Goal: Task Accomplishment & Management: Use online tool/utility

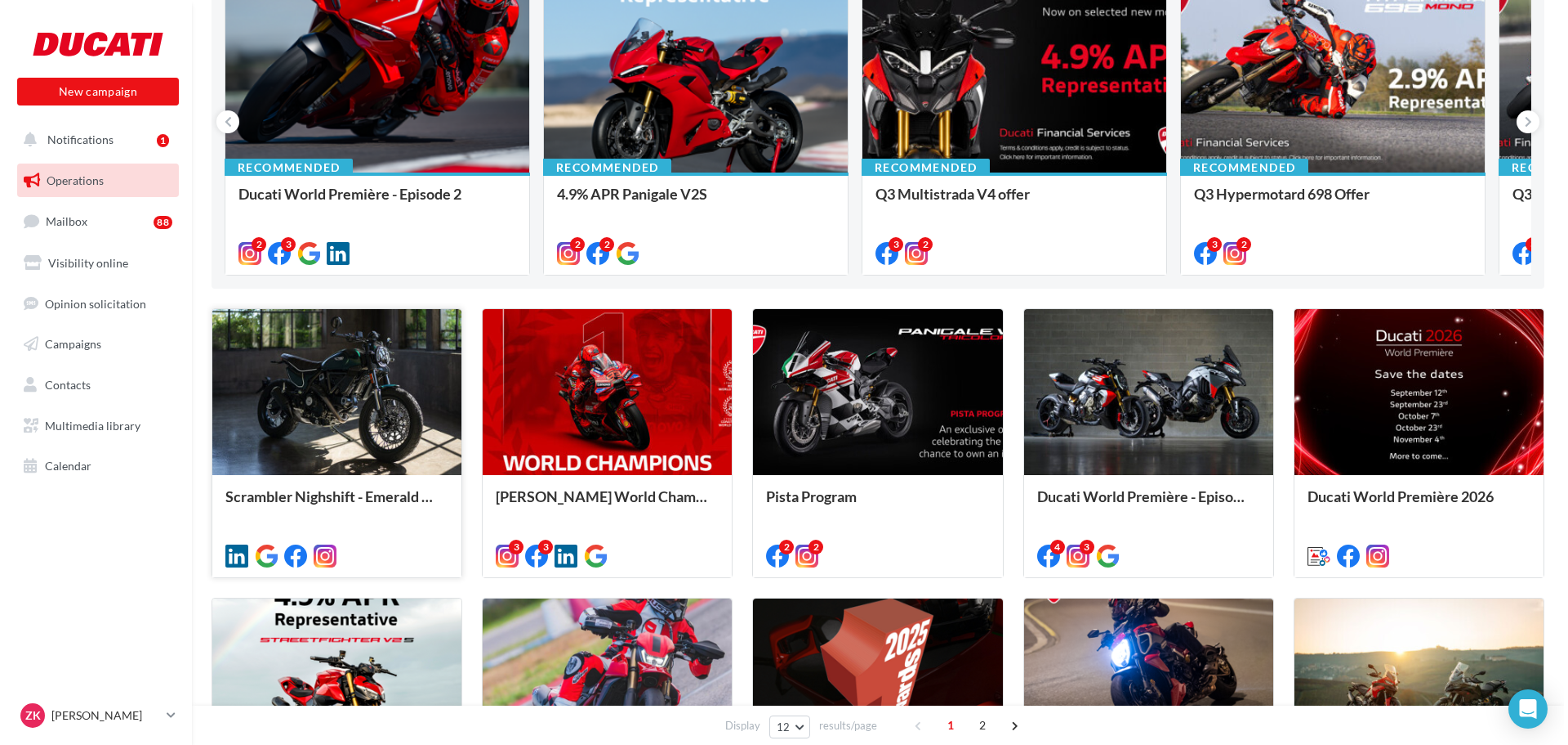
scroll to position [245, 0]
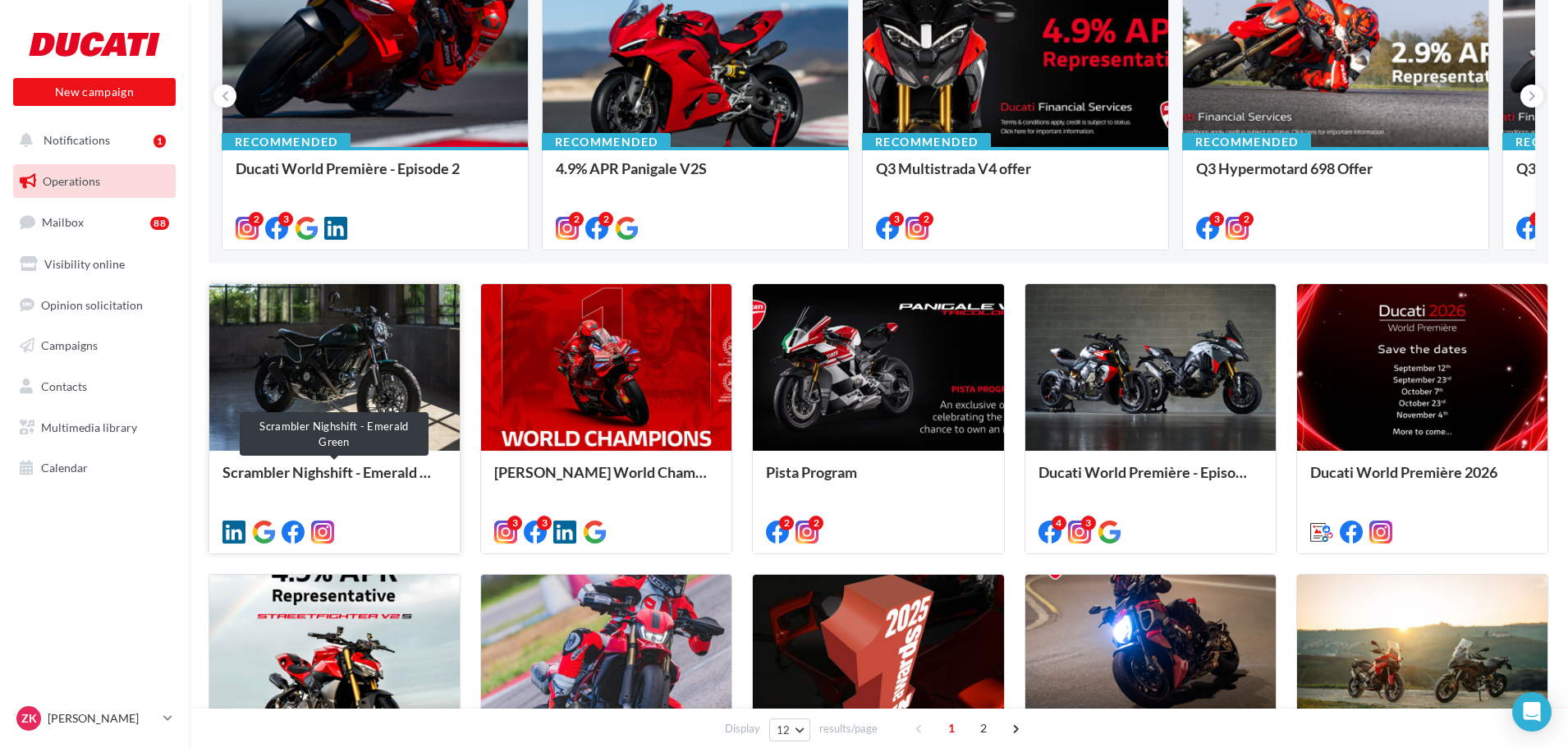
click at [384, 473] on div "Scrambler Nighshift - Emerald Green" at bounding box center [334, 480] width 224 height 33
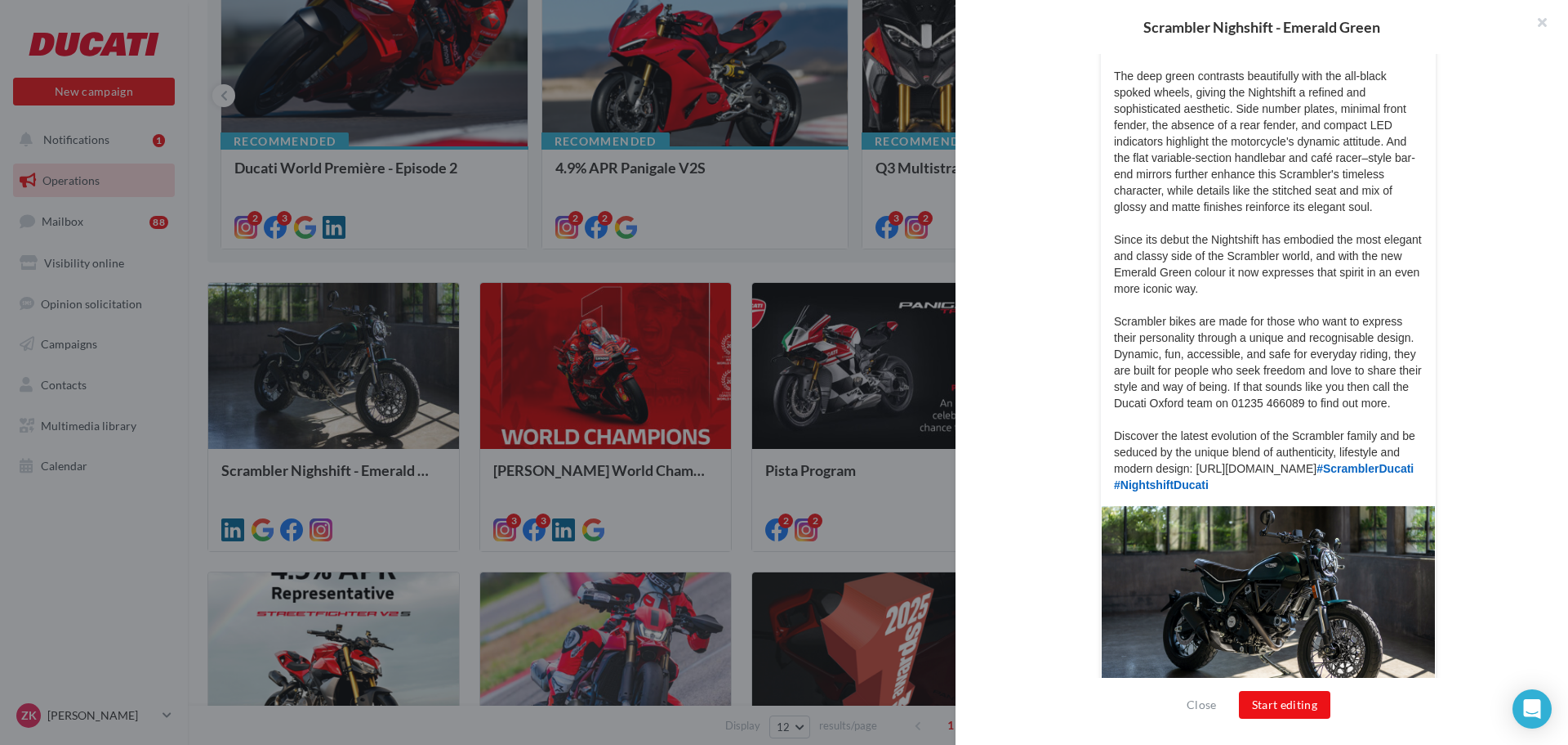
scroll to position [351, 0]
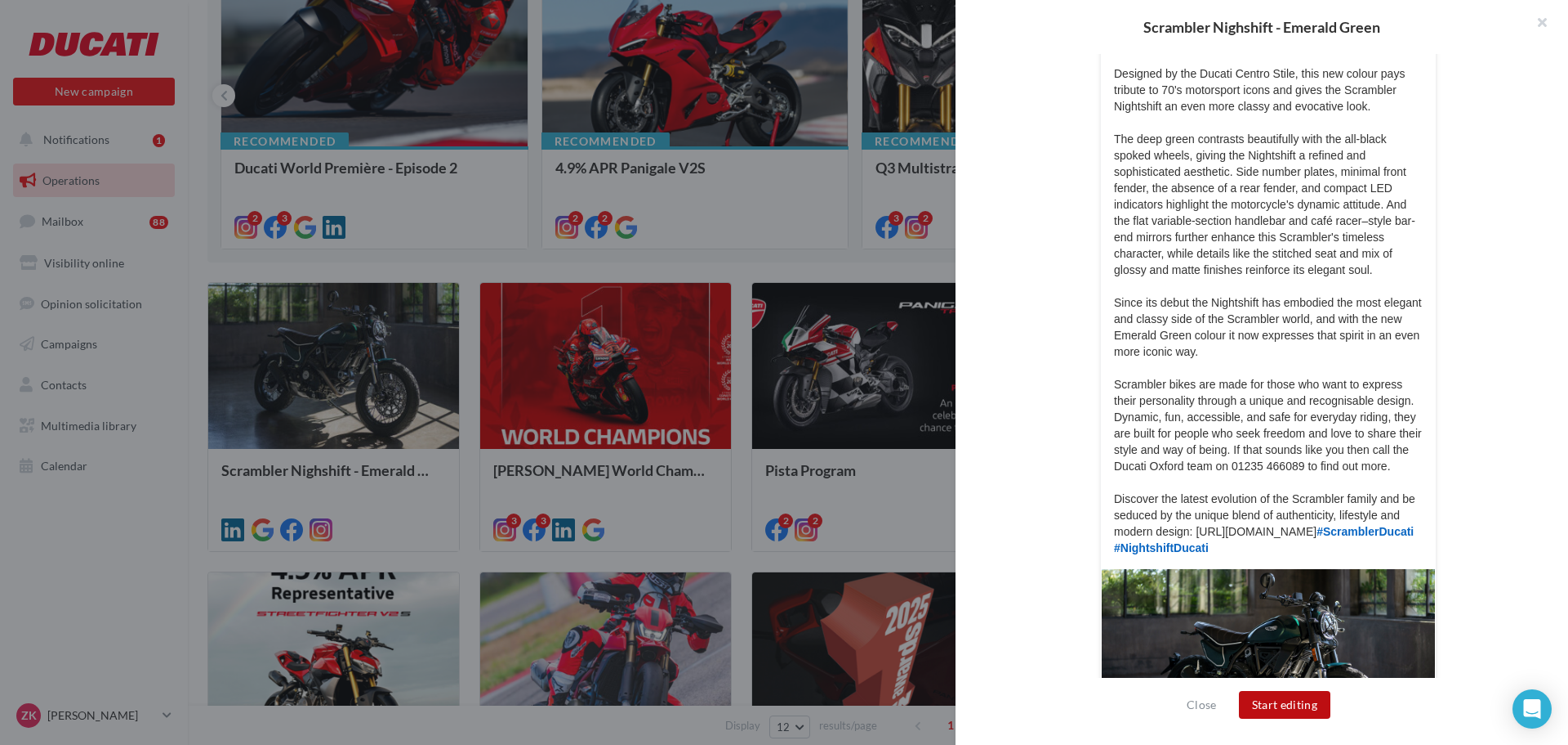
click at [1291, 697] on button "Start editing" at bounding box center [1285, 704] width 92 height 28
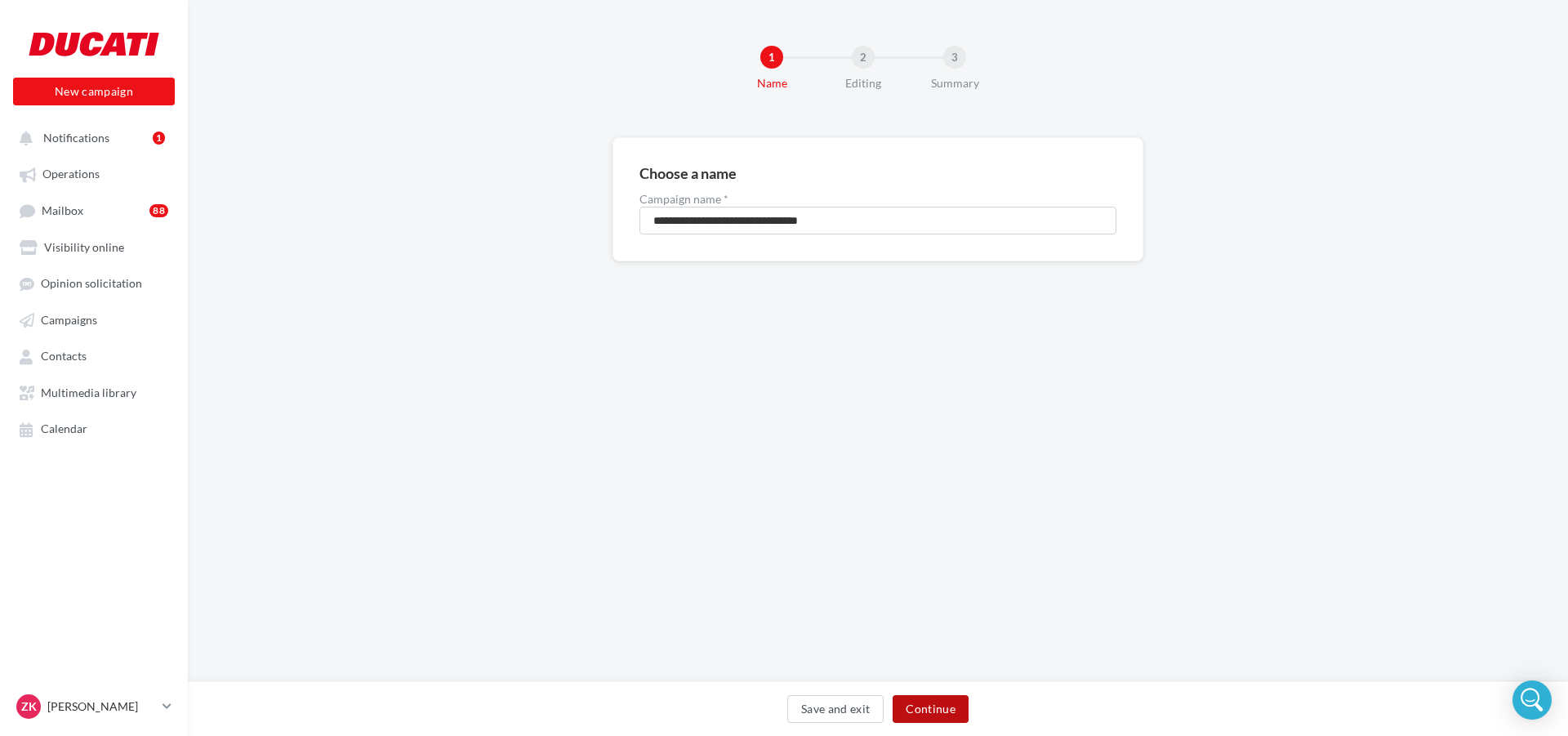
click at [920, 706] on button "Continue" at bounding box center [931, 709] width 76 height 28
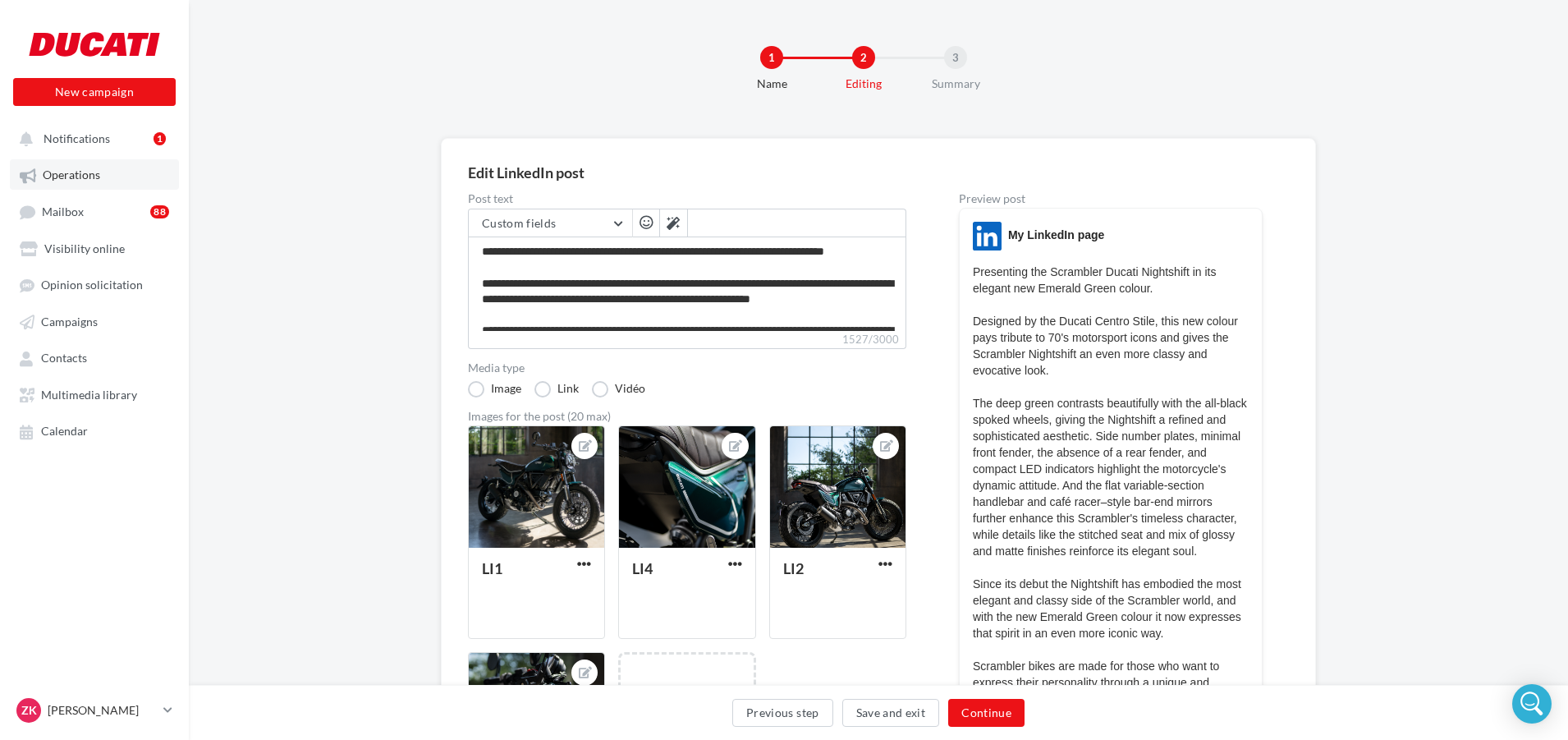
click at [94, 170] on span "Operations" at bounding box center [71, 175] width 57 height 14
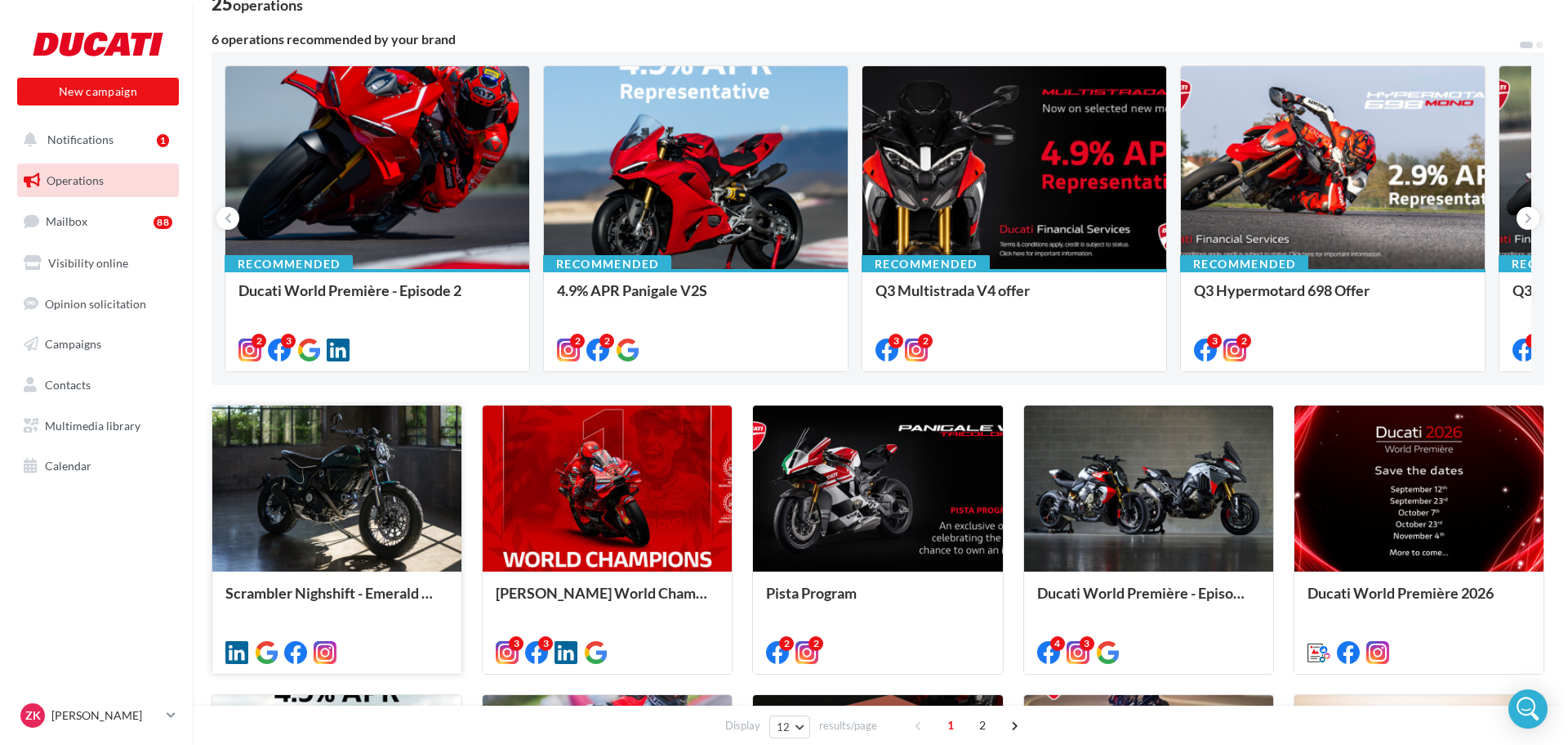
scroll to position [245, 0]
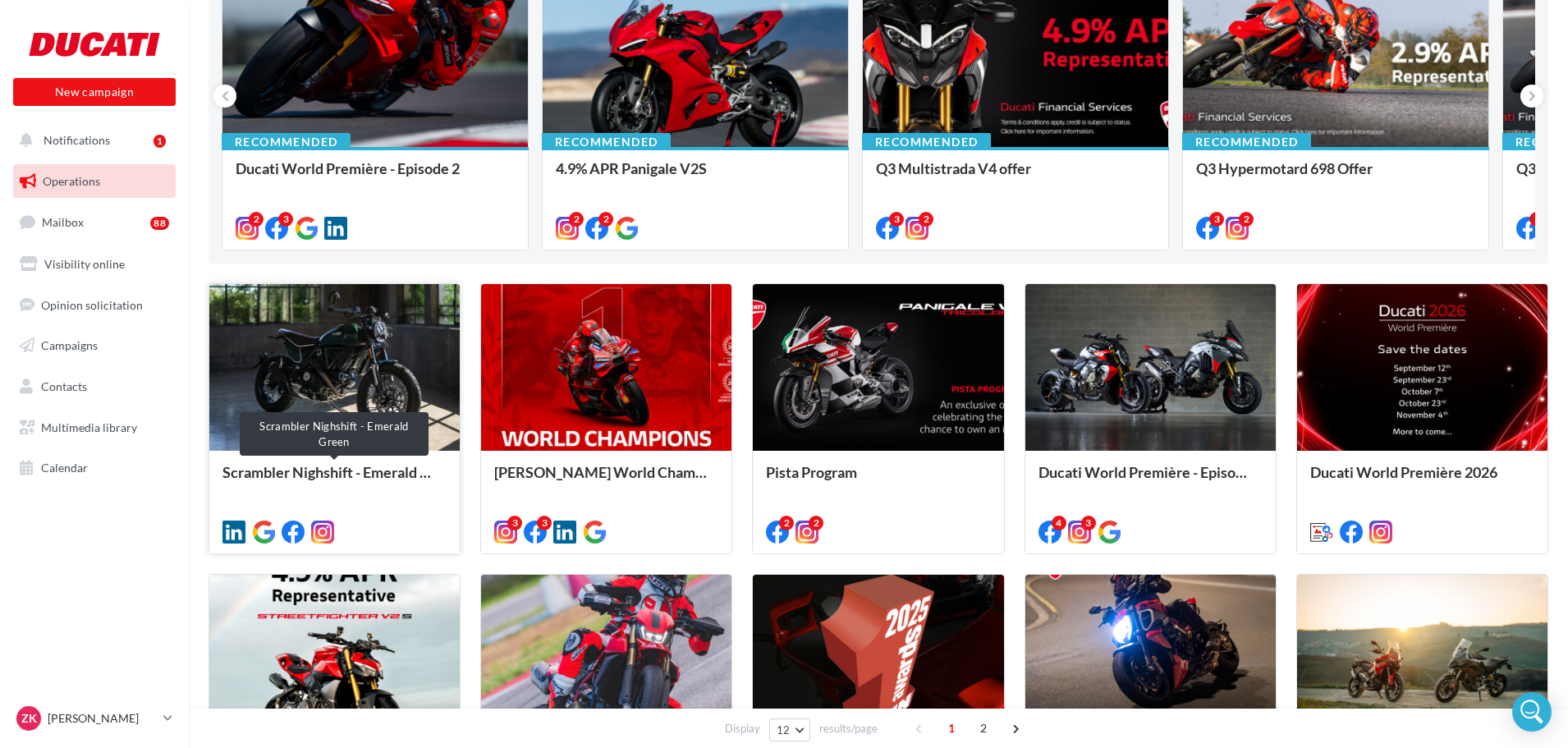
click at [321, 468] on div "Scrambler Nighshift - Emerald Green" at bounding box center [334, 480] width 224 height 33
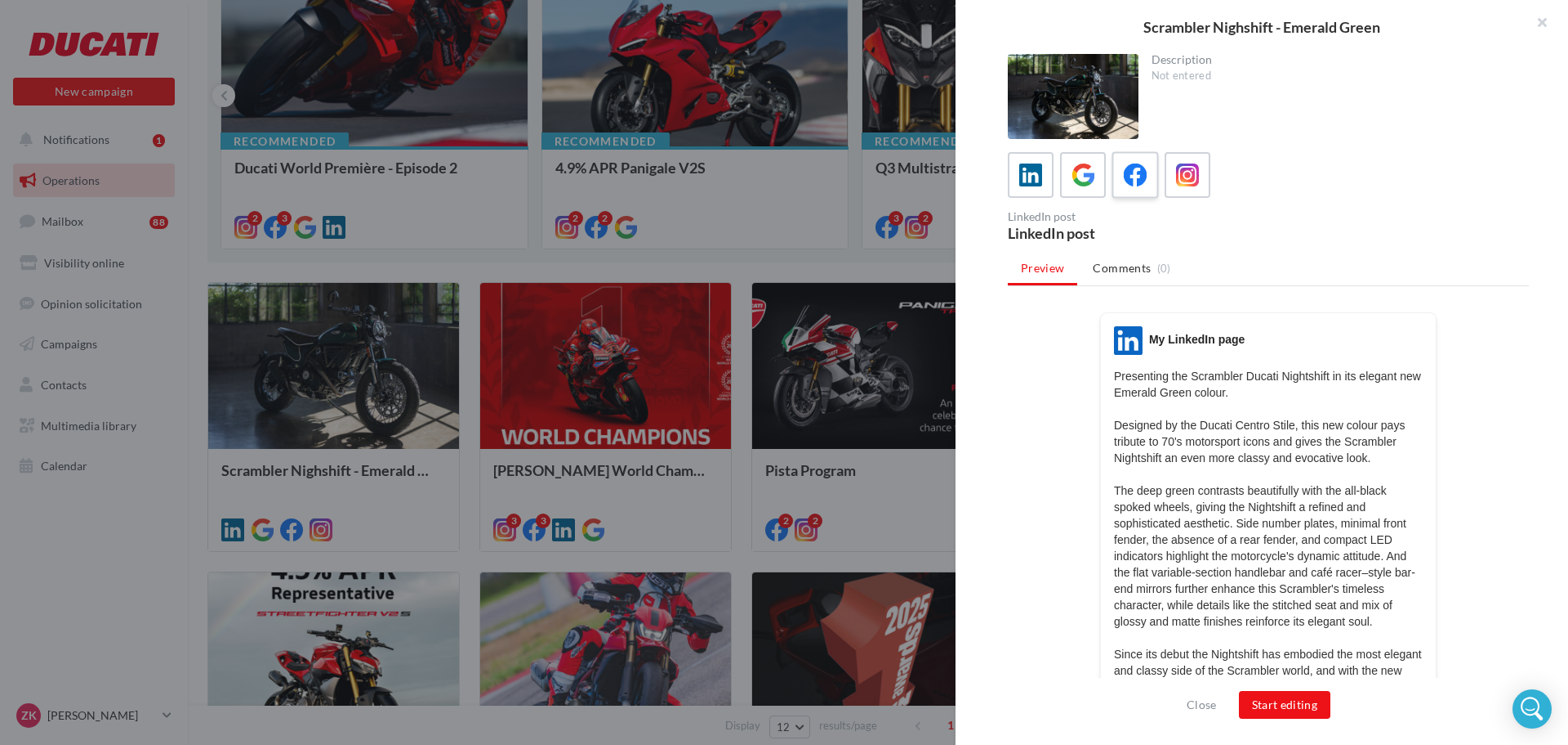
click at [1133, 170] on icon at bounding box center [1135, 174] width 23 height 23
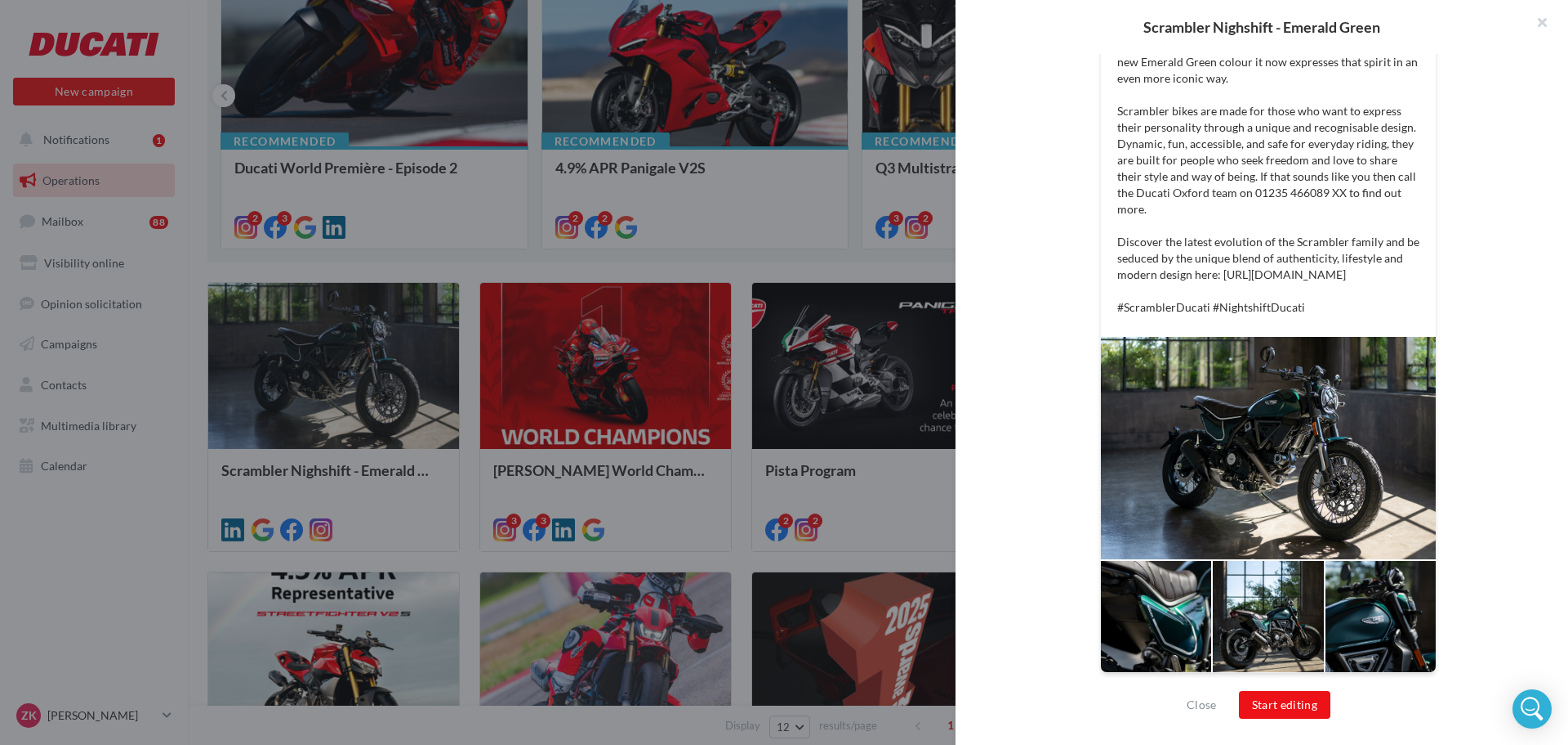
scroll to position [662, 0]
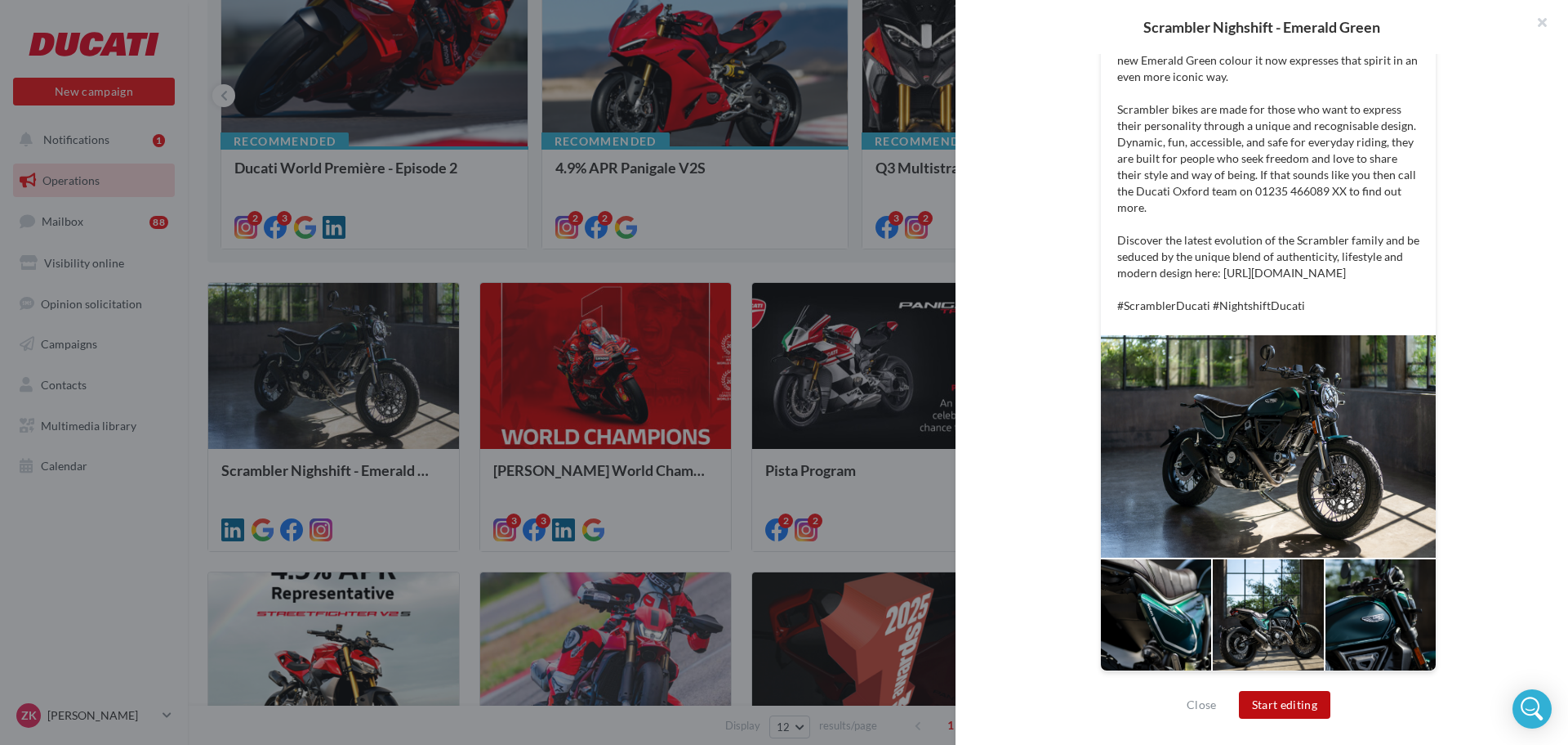
click at [1284, 695] on button "Start editing" at bounding box center [1285, 704] width 92 height 28
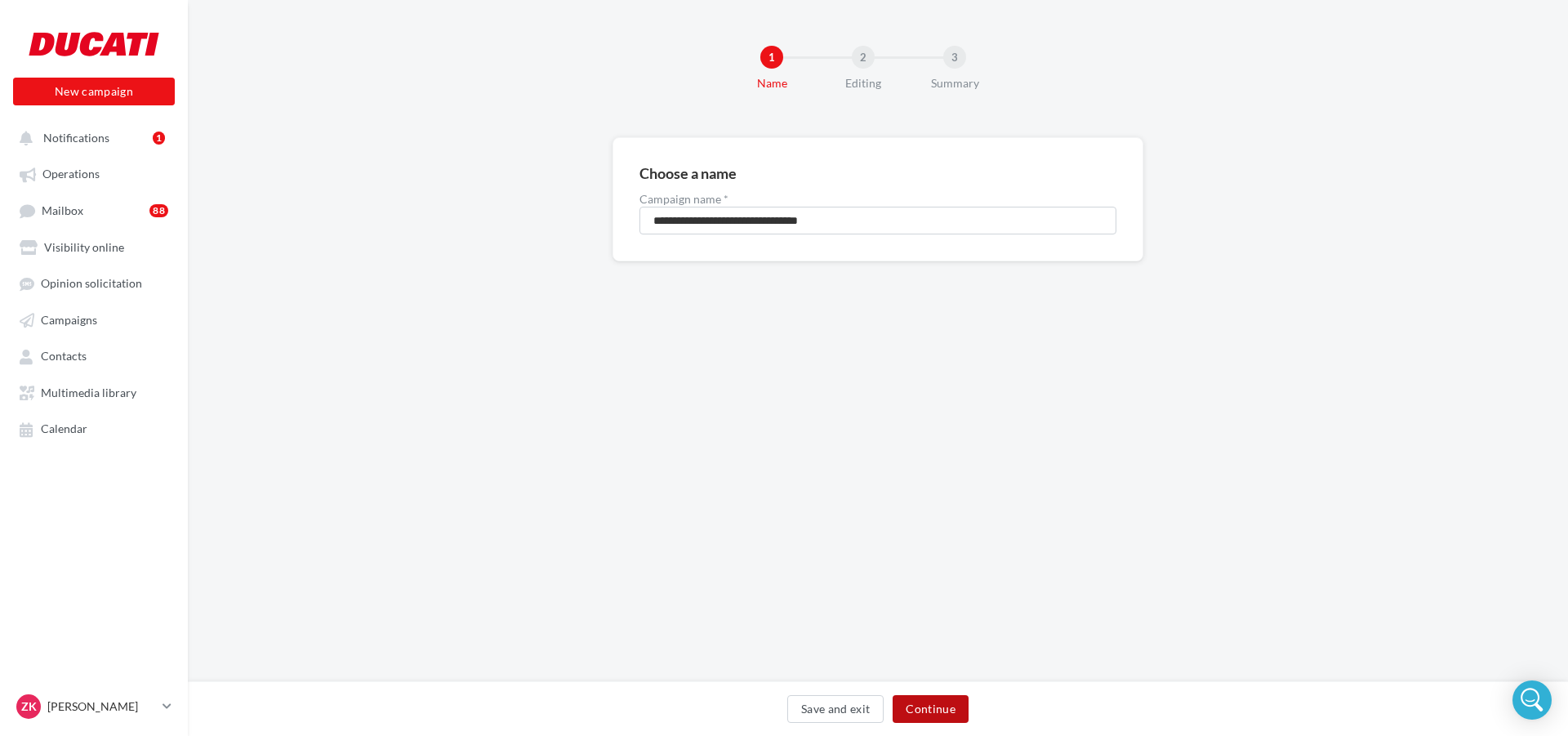
click at [939, 704] on button "Continue" at bounding box center [931, 709] width 76 height 28
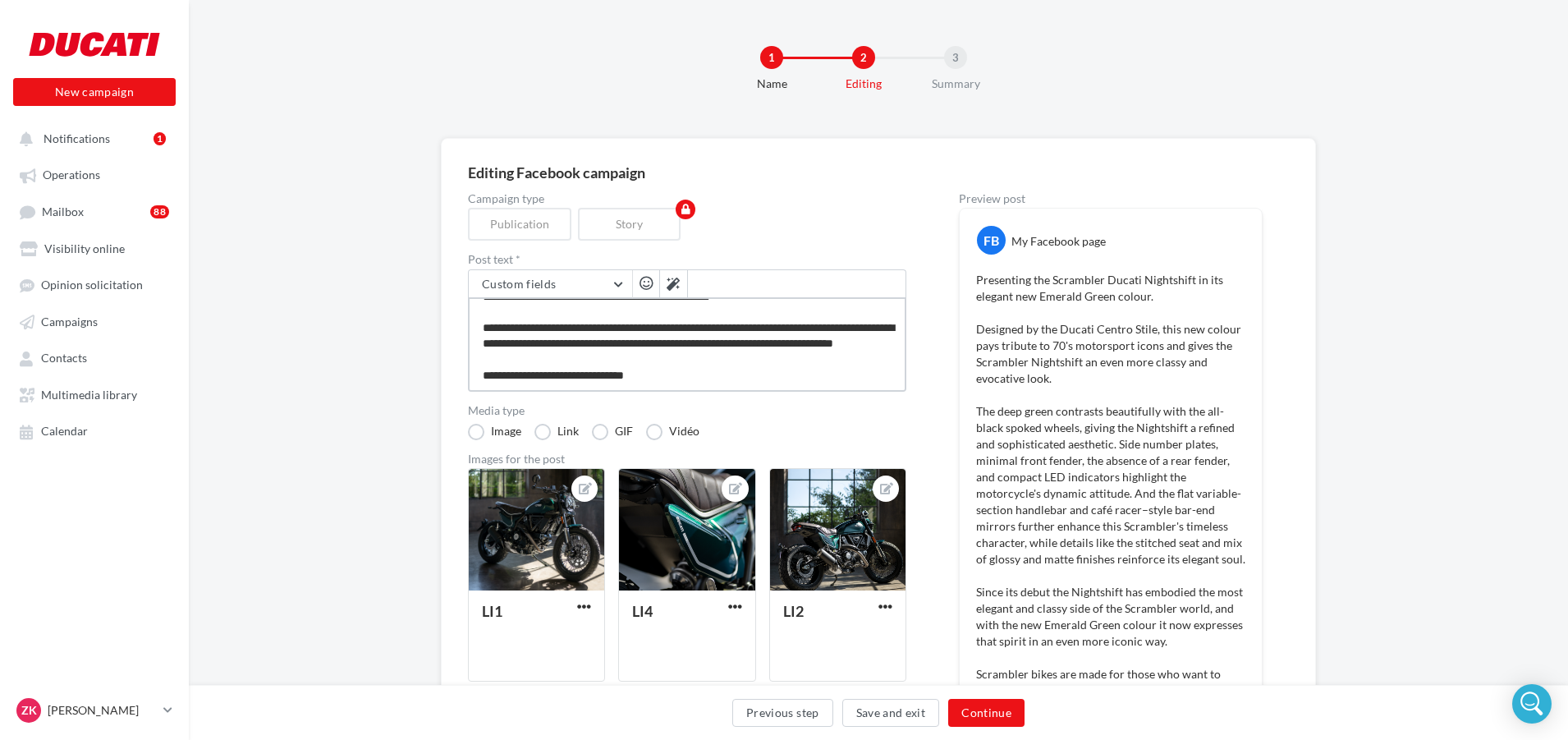
scroll to position [396, 0]
drag, startPoint x: 763, startPoint y: 329, endPoint x: 781, endPoint y: 342, distance: 22.2
click at [781, 342] on textarea at bounding box center [686, 344] width 438 height 94
type textarea "**********"
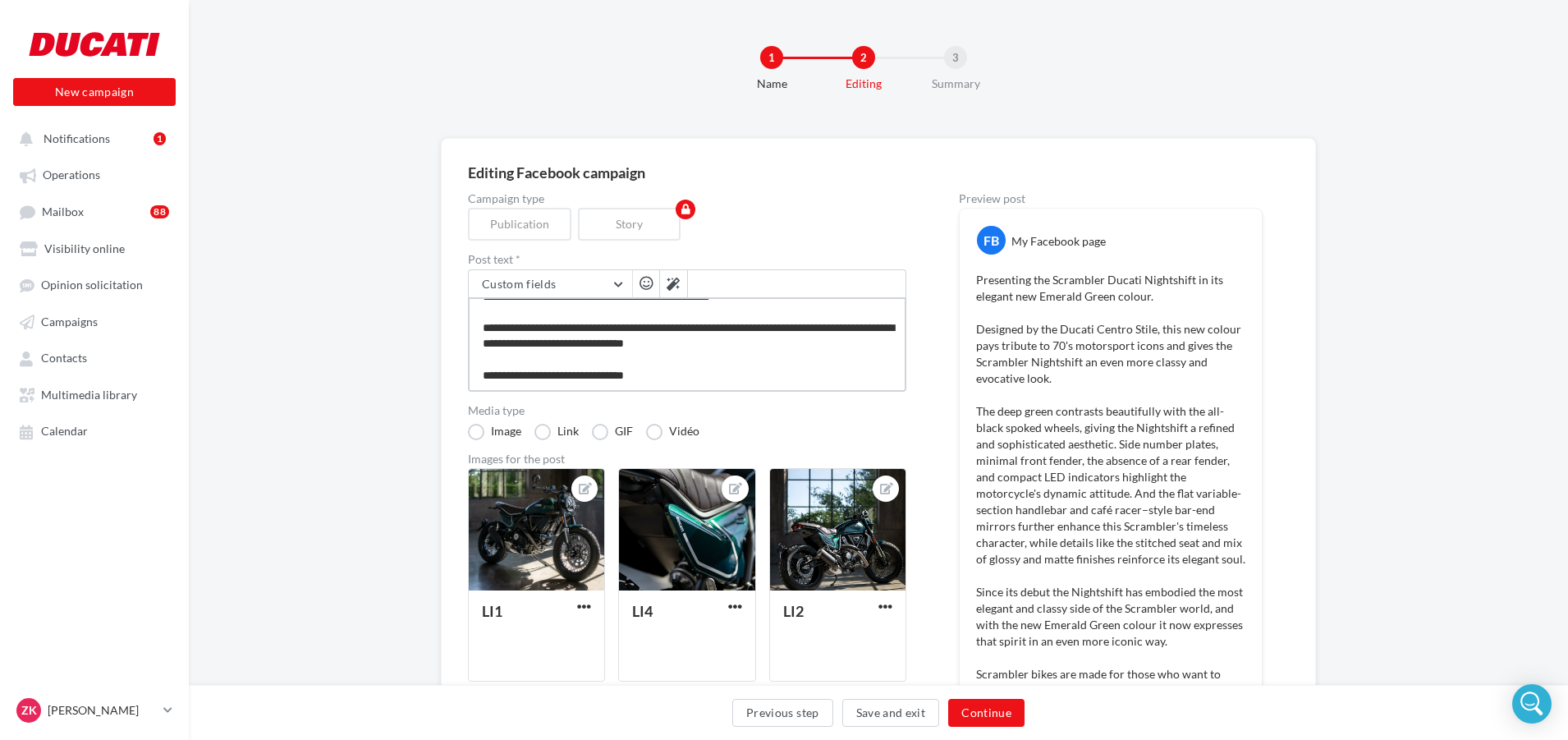
scroll to position [380, 0]
type textarea "**********"
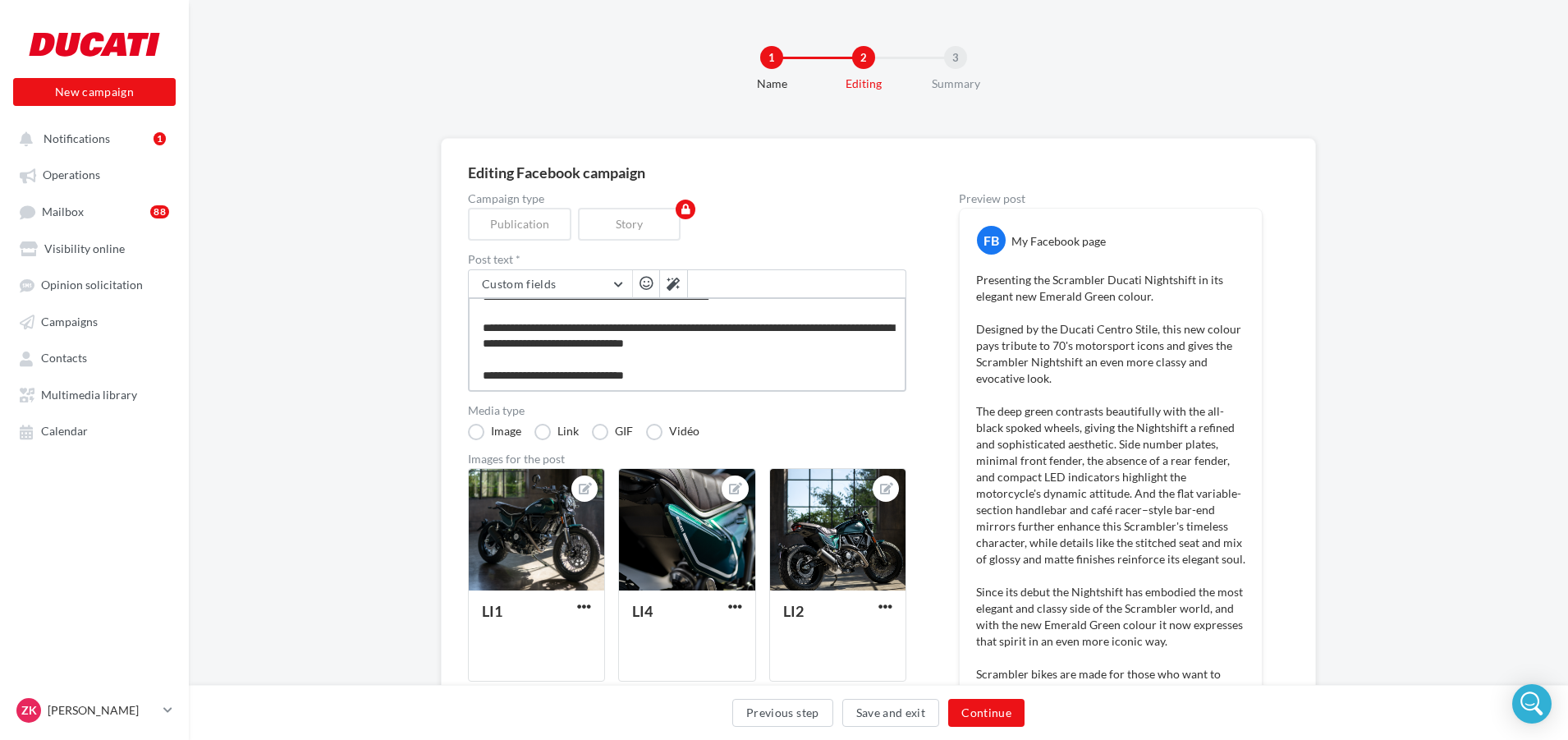
drag, startPoint x: 765, startPoint y: 349, endPoint x: 461, endPoint y: 334, distance: 304.4
click at [461, 334] on div "Editing Facebook campaign Campaign type Publication Story Post text * Custom fi…" at bounding box center [878, 709] width 875 height 1144
type textarea "**********"
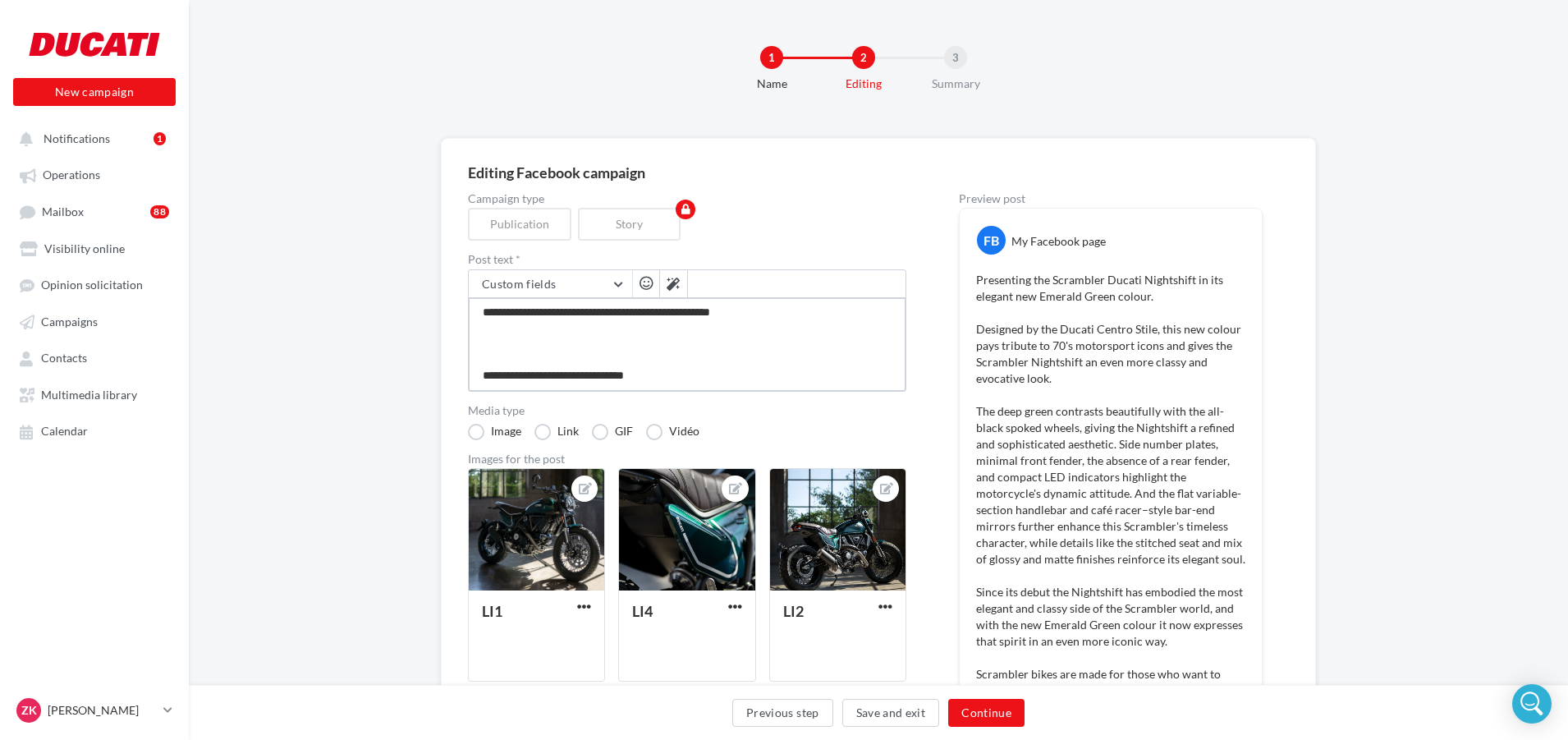
type textarea "**********"
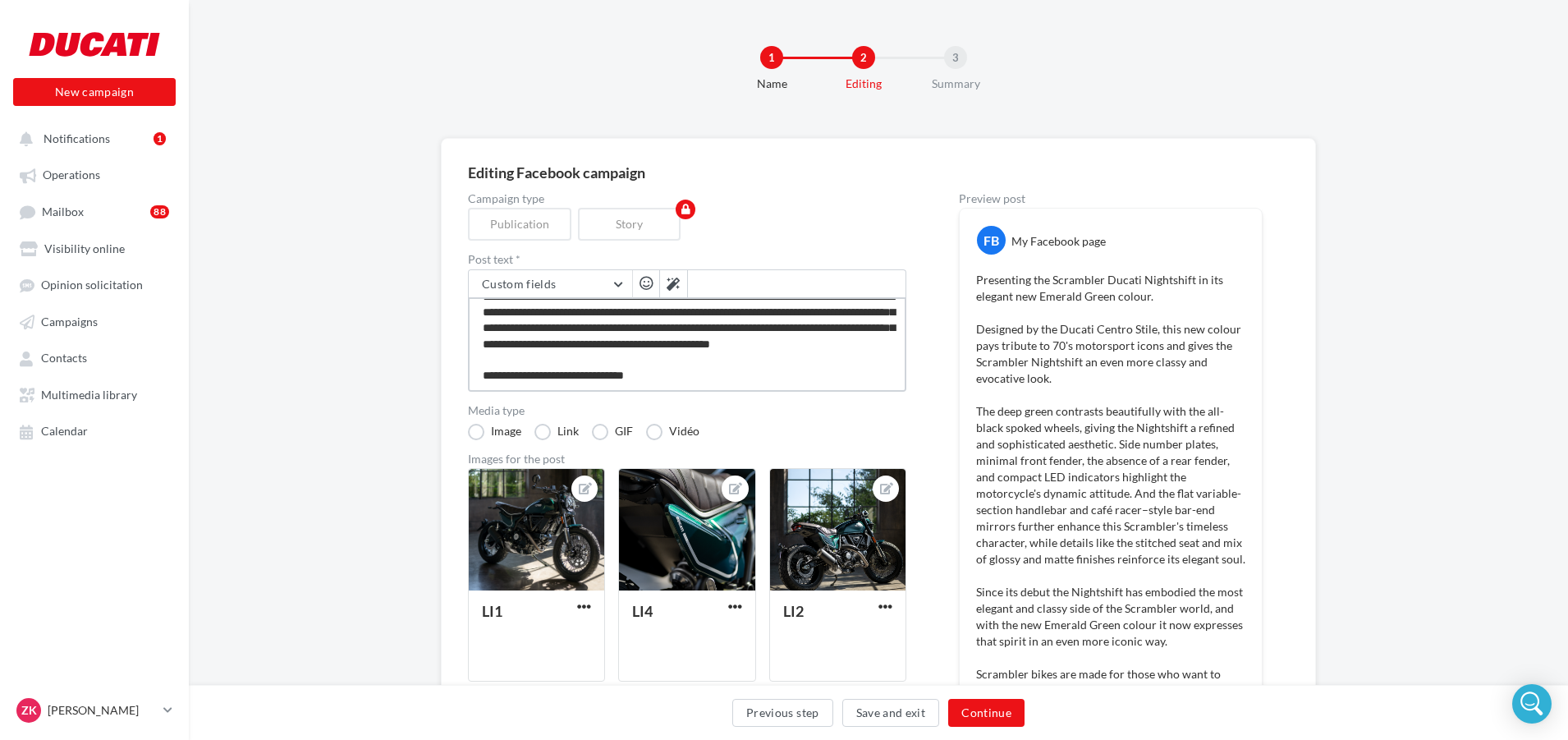
scroll to position [333, 0]
click at [618, 347] on textarea at bounding box center [686, 344] width 438 height 94
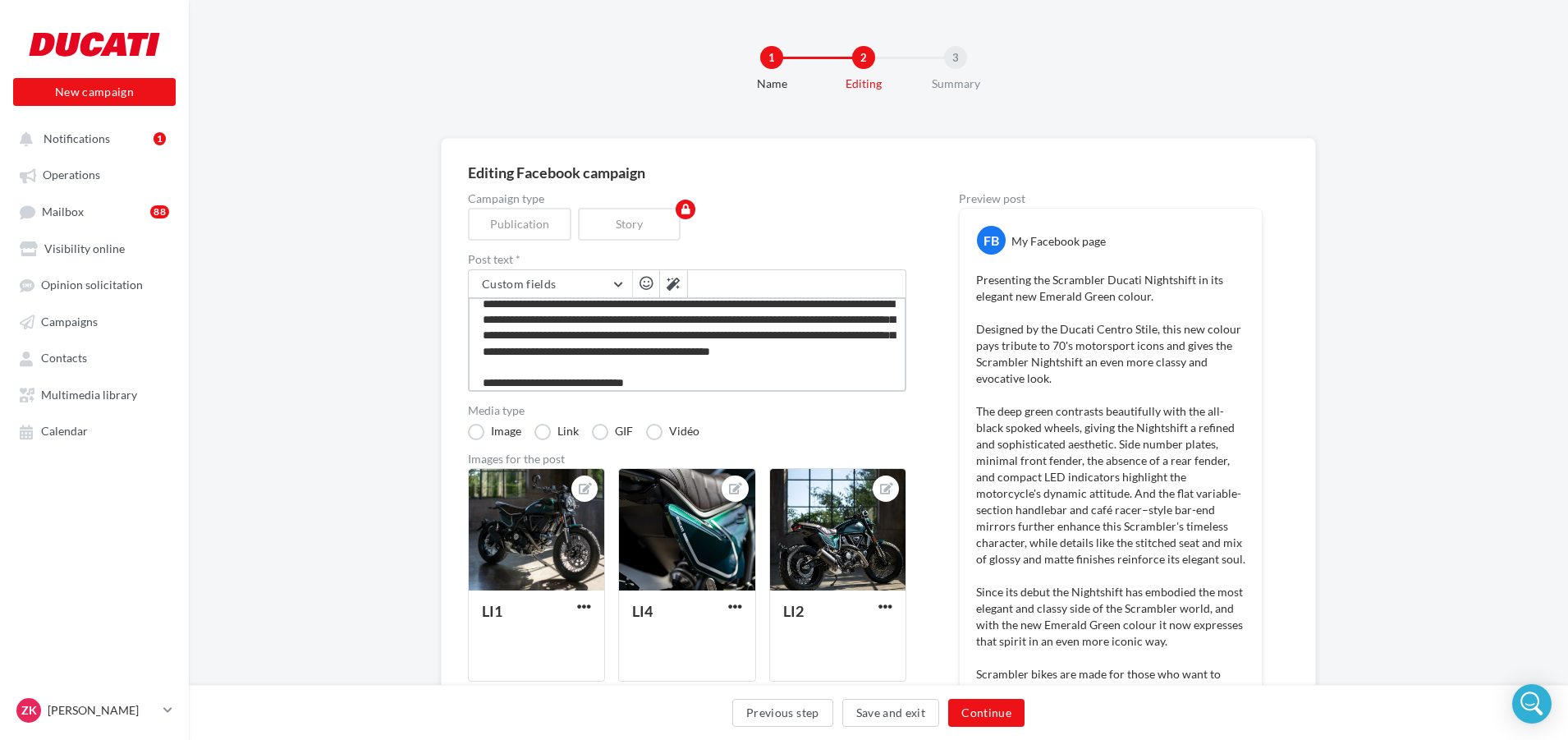
scroll to position [329, 0]
